Goal: Transaction & Acquisition: Subscribe to service/newsletter

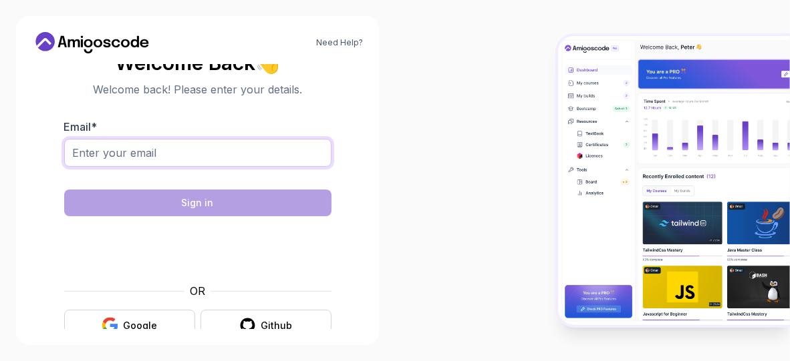
click at [175, 149] on input "Email *" at bounding box center [197, 153] width 267 height 28
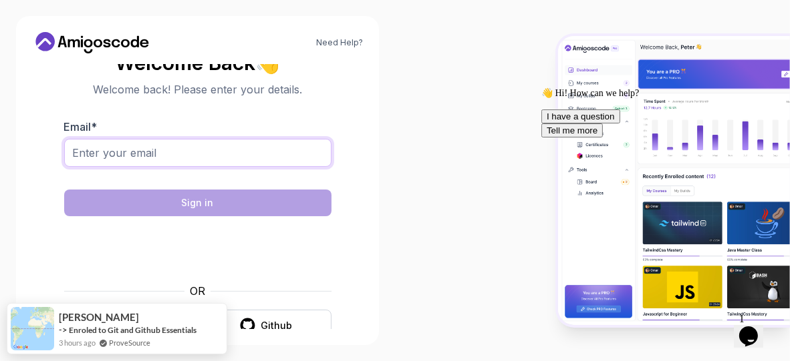
click at [249, 152] on input "Email *" at bounding box center [197, 153] width 267 height 28
paste input "mytv35049@gmail.com"
type input "mytv35049@gmail.com"
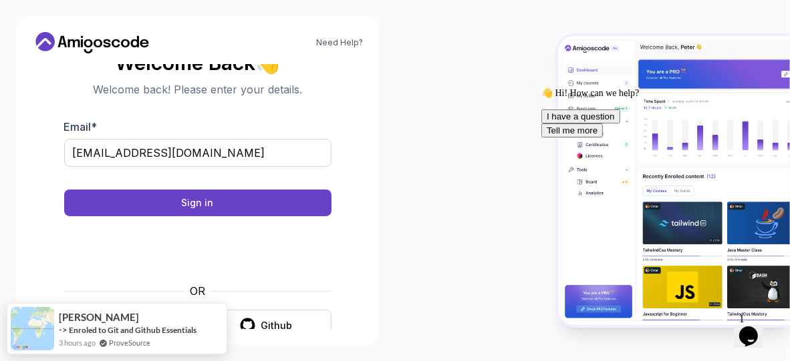
click at [264, 178] on div at bounding box center [197, 176] width 267 height 12
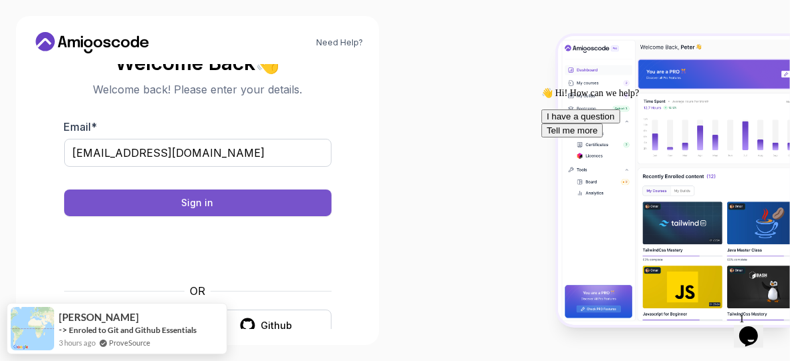
click at [238, 200] on button "Sign in" at bounding box center [197, 203] width 267 height 27
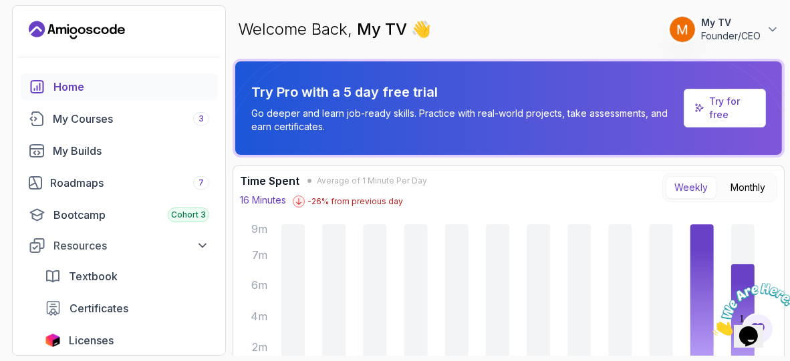
click at [715, 105] on p "Try for free" at bounding box center [731, 108] width 45 height 27
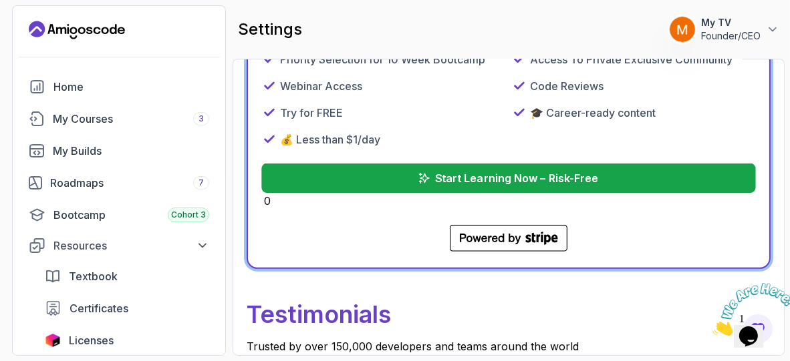
scroll to position [695, 0]
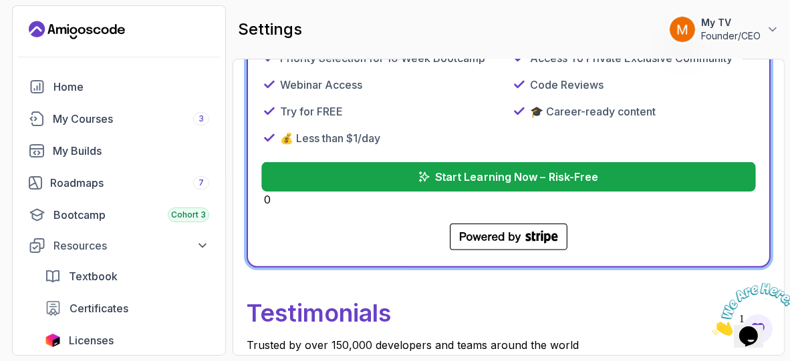
click at [551, 176] on p "Start Learning Now – Risk-Free" at bounding box center [516, 177] width 163 height 16
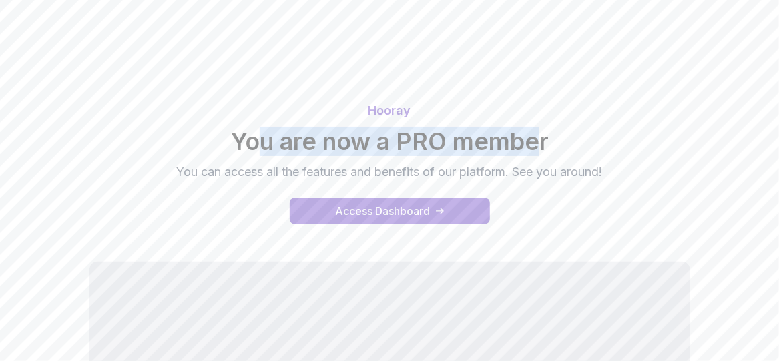
drag, startPoint x: 258, startPoint y: 140, endPoint x: 540, endPoint y: 148, distance: 281.3
click at [540, 148] on h2 "You are now a PRO member" at bounding box center [390, 141] width 766 height 27
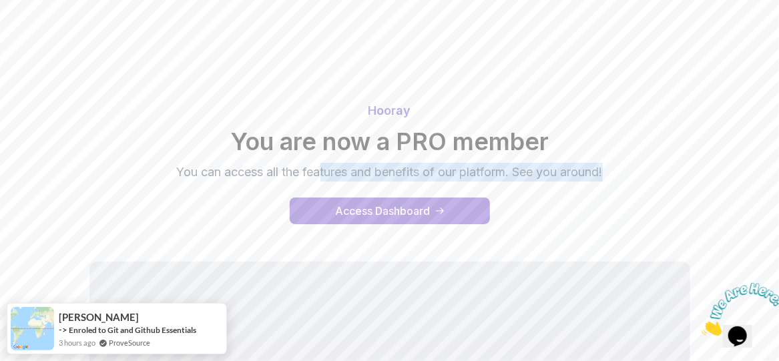
drag, startPoint x: 318, startPoint y: 170, endPoint x: 625, endPoint y: 181, distance: 306.8
click at [625, 181] on div "Hooray You are now a PRO member You can access all the features and benefits of…" at bounding box center [390, 142] width 766 height 80
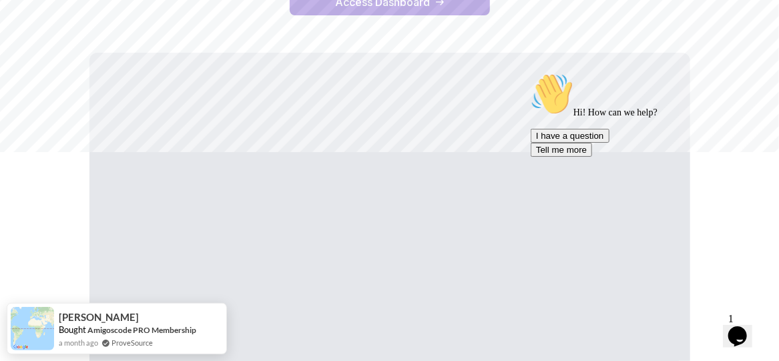
scroll to position [232, 0]
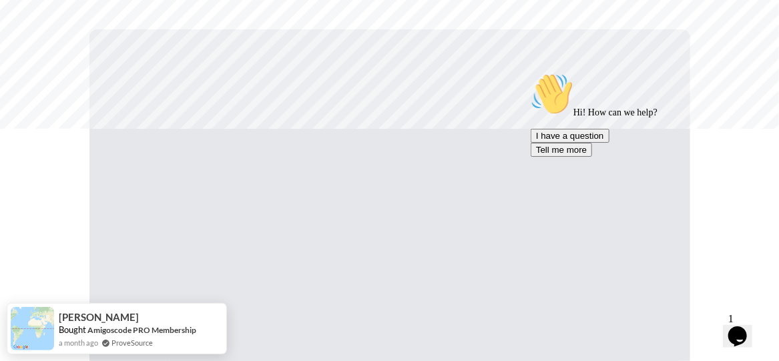
click at [530, 72] on icon "Chat attention grabber" at bounding box center [530, 72] width 0 height 0
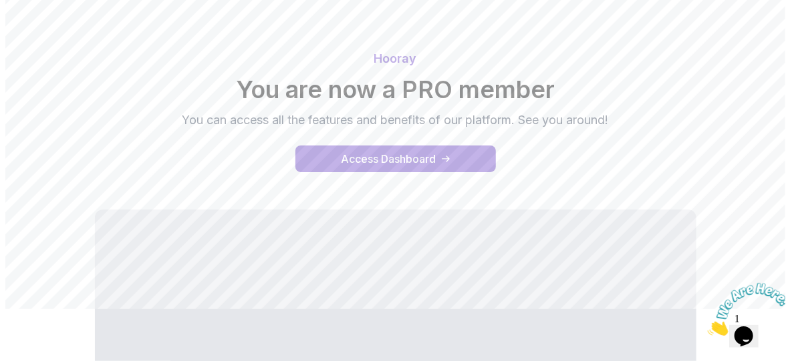
scroll to position [0, 0]
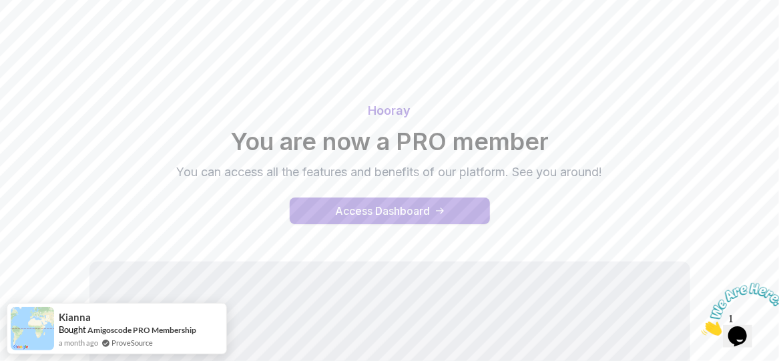
click at [345, 214] on div "Access Dashboard" at bounding box center [383, 211] width 95 height 16
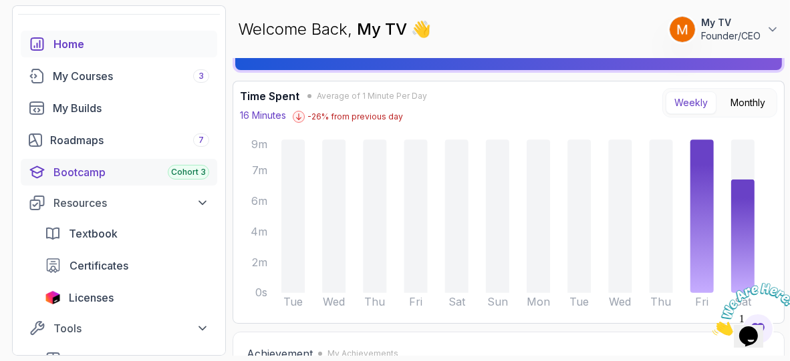
scroll to position [57, 0]
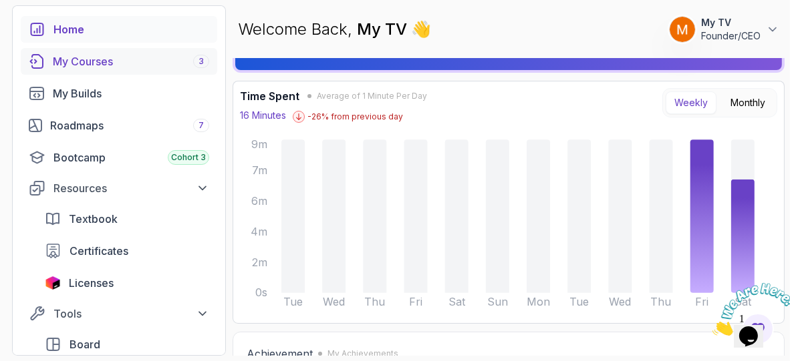
click at [102, 59] on div "My Courses 3" at bounding box center [131, 61] width 156 height 16
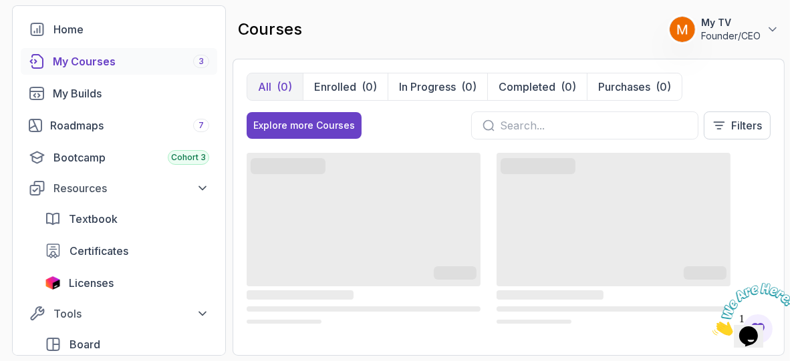
click at [736, 27] on p "My TV" at bounding box center [730, 22] width 59 height 13
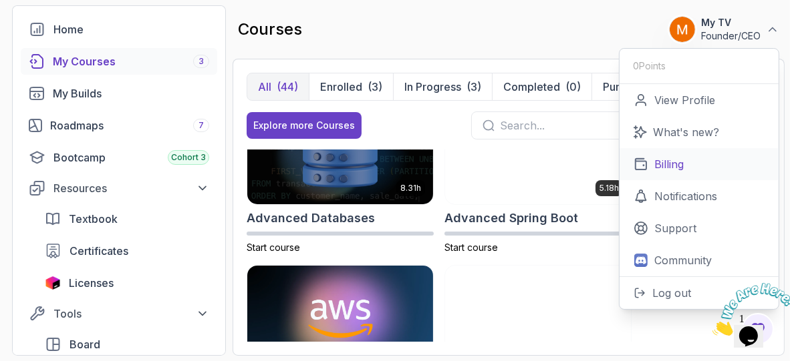
scroll to position [52, 0]
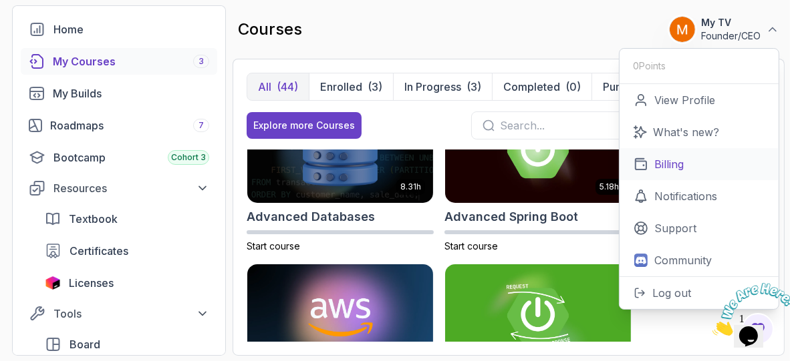
click at [692, 160] on link "Billing" at bounding box center [698, 164] width 159 height 32
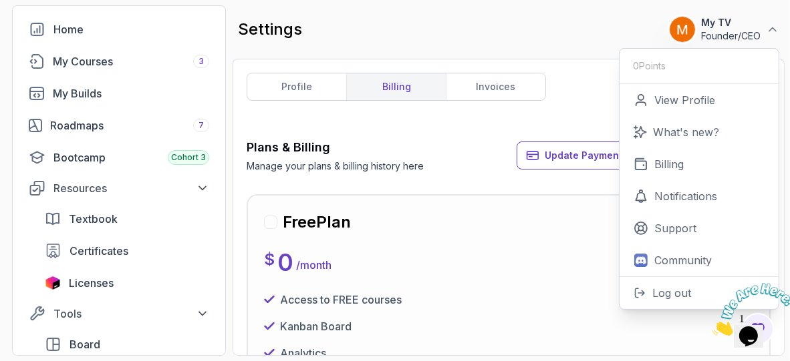
click at [482, 142] on div "Plans & Billing Manage your plans & billing history here Update Payment Details…" at bounding box center [508, 155] width 524 height 35
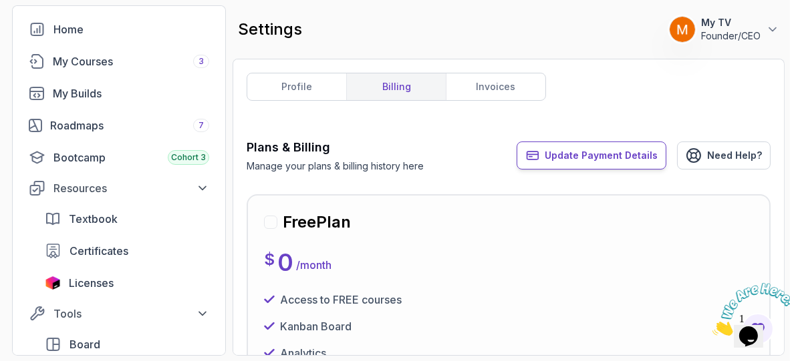
click at [612, 153] on span "Update Payment Details" at bounding box center [600, 155] width 113 height 13
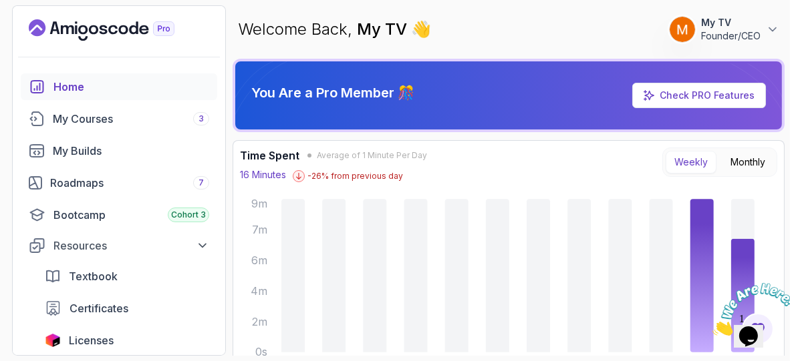
drag, startPoint x: 83, startPoint y: 124, endPoint x: 277, endPoint y: 145, distance: 194.9
click at [83, 124] on div "My Courses 3" at bounding box center [131, 119] width 156 height 16
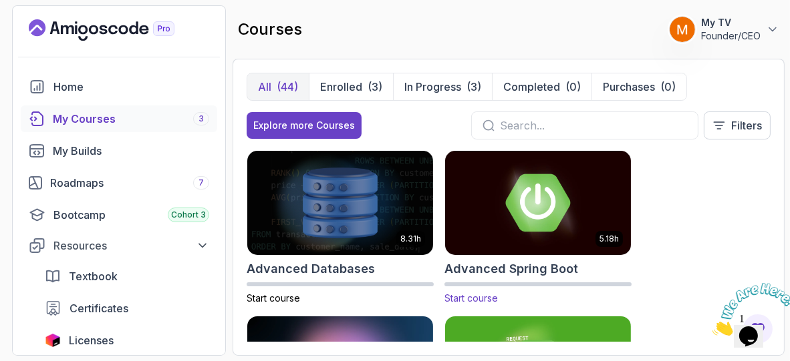
click at [566, 203] on img at bounding box center [537, 202] width 195 height 109
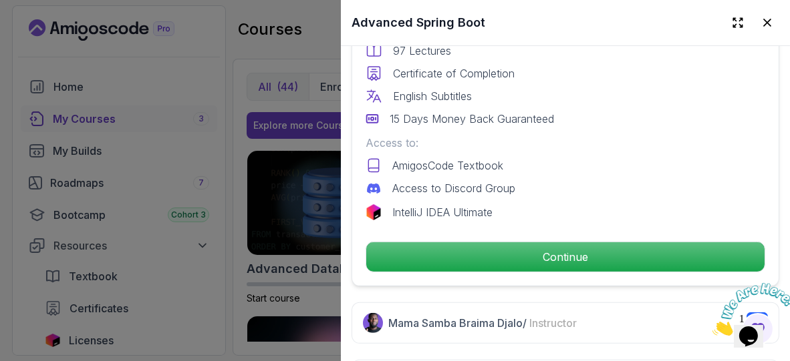
scroll to position [426, 0]
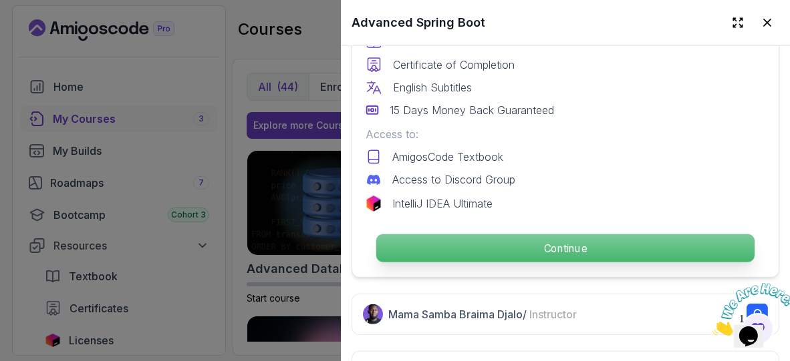
click at [558, 245] on p "Continue" at bounding box center [565, 248] width 378 height 28
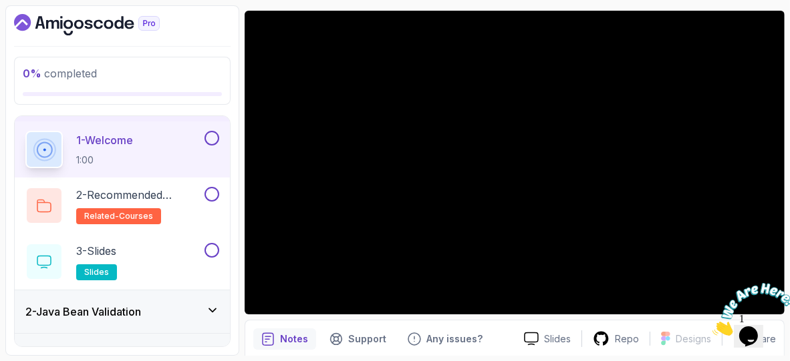
scroll to position [108, 0]
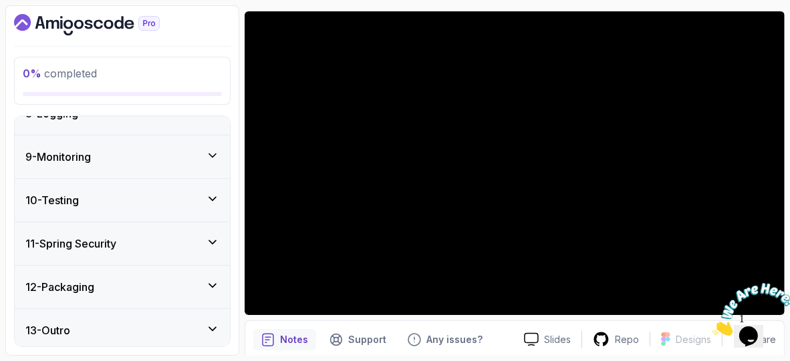
click at [170, 236] on div "11 - Spring Security" at bounding box center [122, 244] width 194 height 16
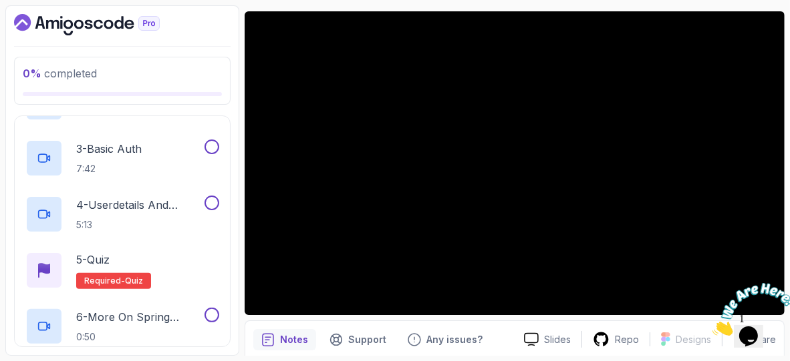
scroll to position [576, 0]
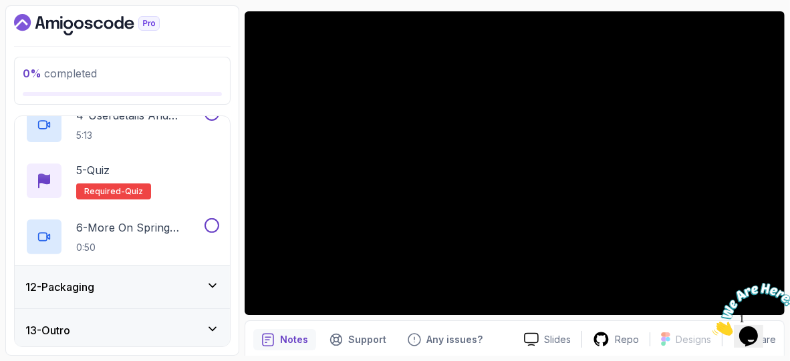
click at [146, 283] on div "12 - Packaging" at bounding box center [122, 287] width 194 height 16
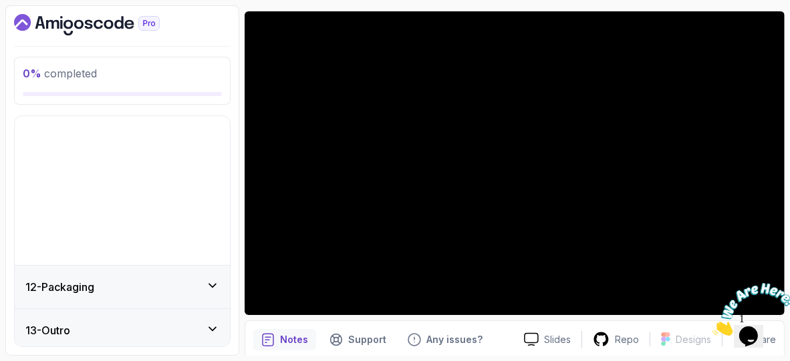
scroll to position [328, 0]
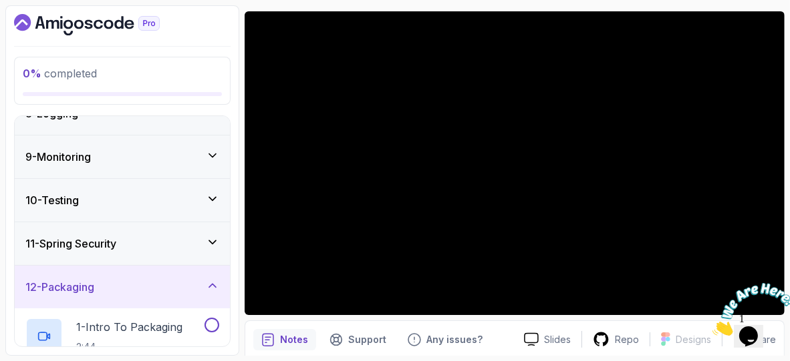
click at [102, 17] on icon "Dashboard" at bounding box center [87, 24] width 146 height 21
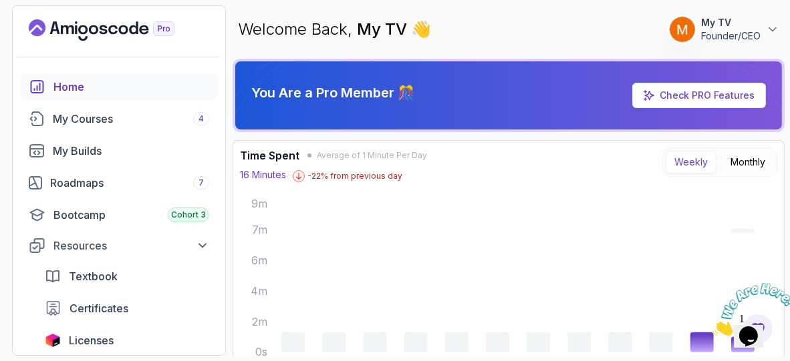
click at [735, 35] on p "Founder/CEO" at bounding box center [730, 35] width 59 height 13
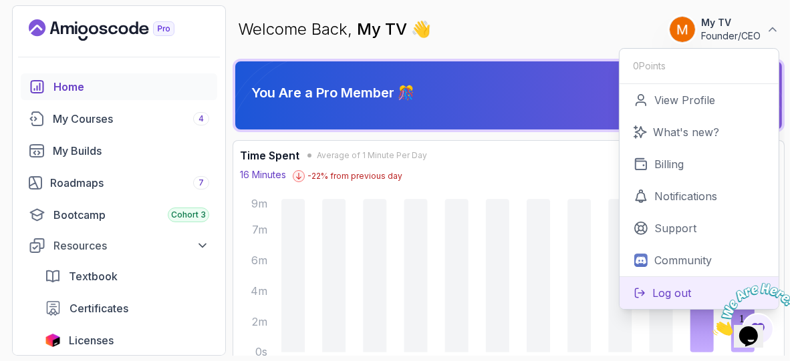
click at [677, 288] on p "Log out" at bounding box center [671, 293] width 39 height 16
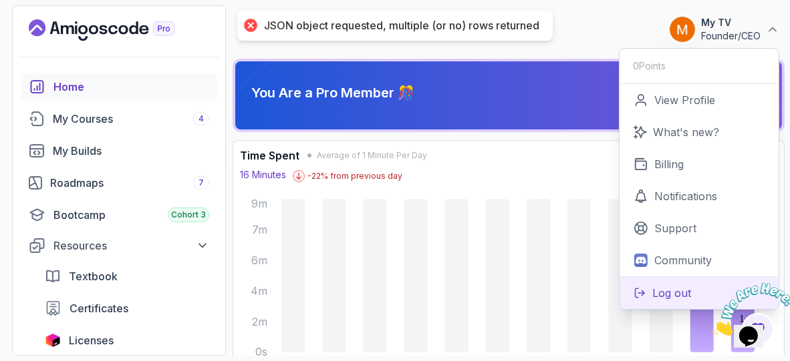
click at [681, 291] on p "Log out" at bounding box center [671, 293] width 39 height 16
